Goal: Check status: Check status

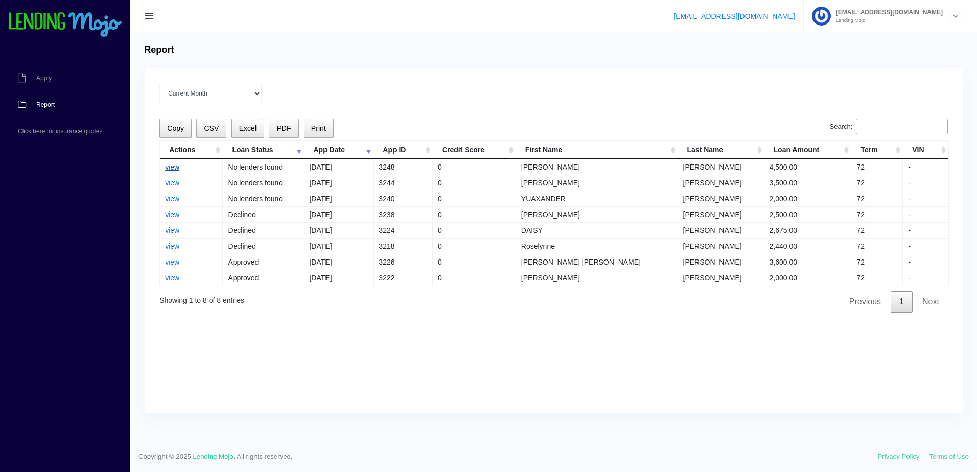
click at [177, 164] on link "view" at bounding box center [172, 167] width 14 height 8
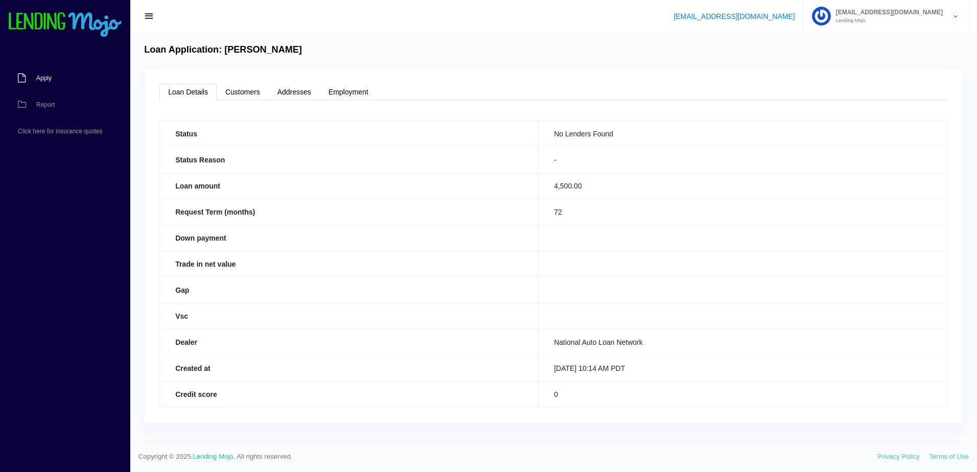
click at [58, 74] on link "Apply" at bounding box center [60, 78] width 120 height 27
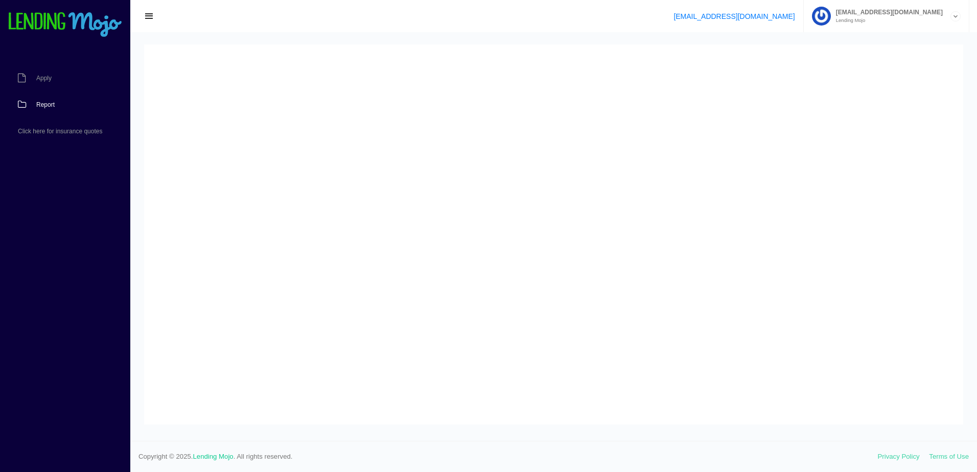
click at [58, 106] on link "Report" at bounding box center [60, 104] width 120 height 27
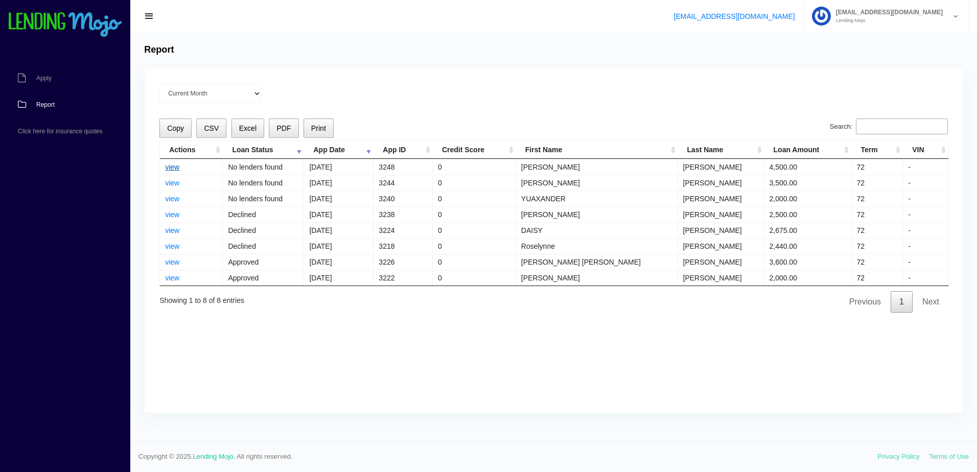
click at [171, 169] on link "view" at bounding box center [172, 167] width 14 height 8
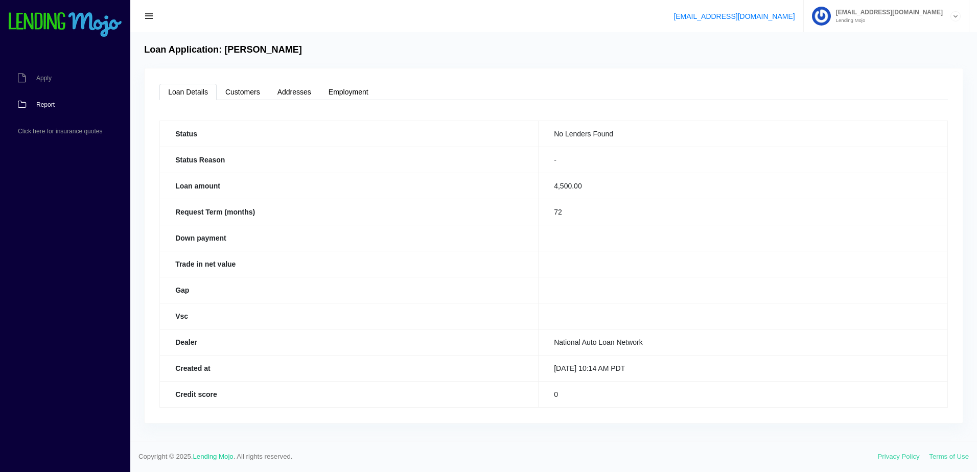
click at [43, 98] on link "Report" at bounding box center [60, 104] width 120 height 27
